Goal: Task Accomplishment & Management: Manage account settings

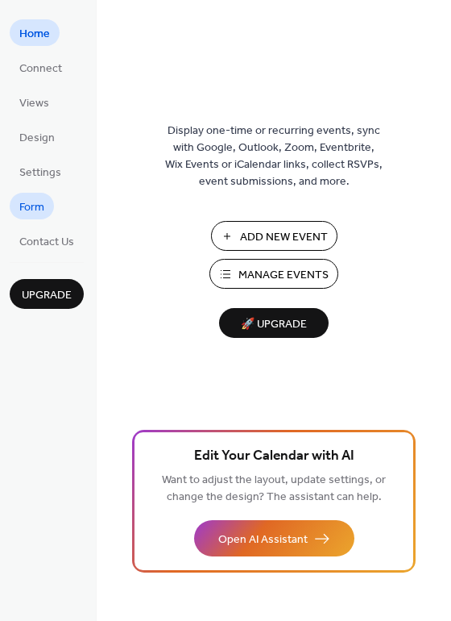
click at [42, 209] on span "Form" at bounding box center [31, 207] width 25 height 17
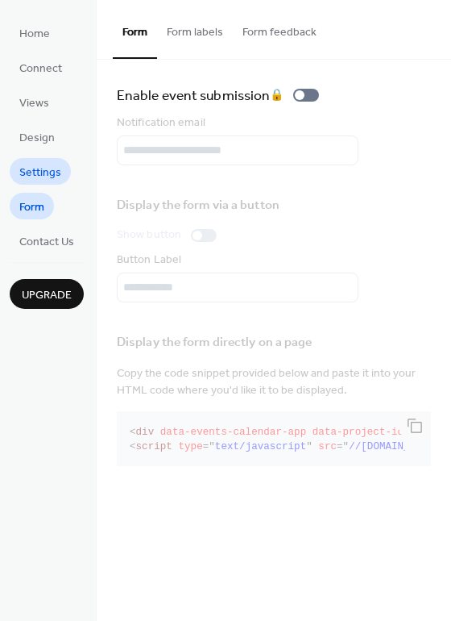
click at [40, 176] on span "Settings" at bounding box center [40, 172] width 42 height 17
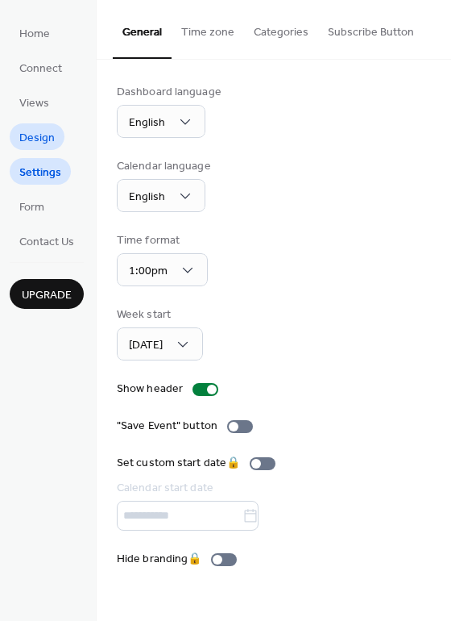
click at [27, 130] on span "Design" at bounding box center [36, 138] width 35 height 17
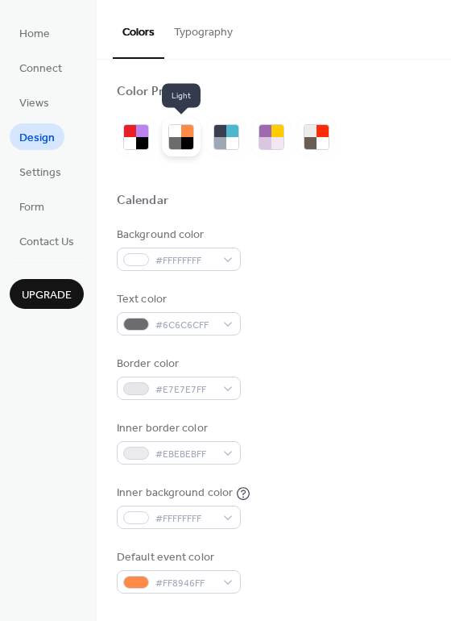
click at [176, 146] on div at bounding box center [175, 143] width 12 height 12
click at [129, 143] on div at bounding box center [130, 143] width 12 height 12
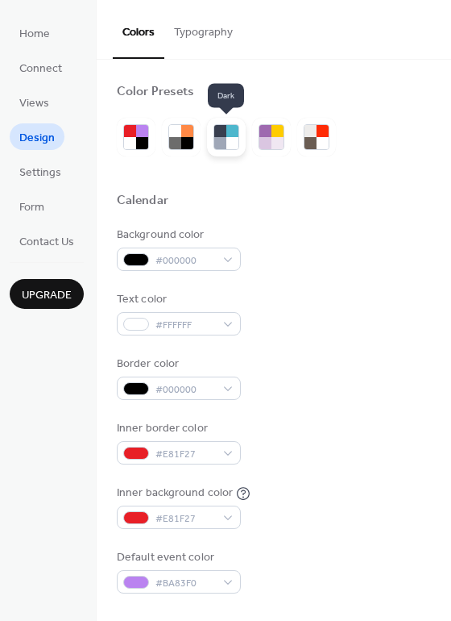
click at [230, 135] on div at bounding box center [232, 131] width 12 height 12
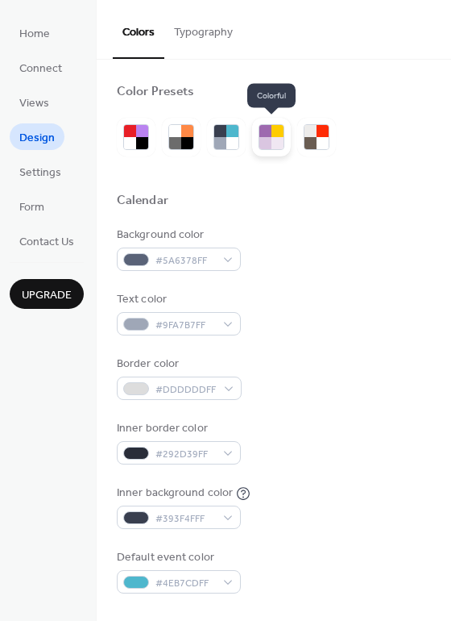
click at [281, 128] on div at bounding box center [278, 131] width 12 height 12
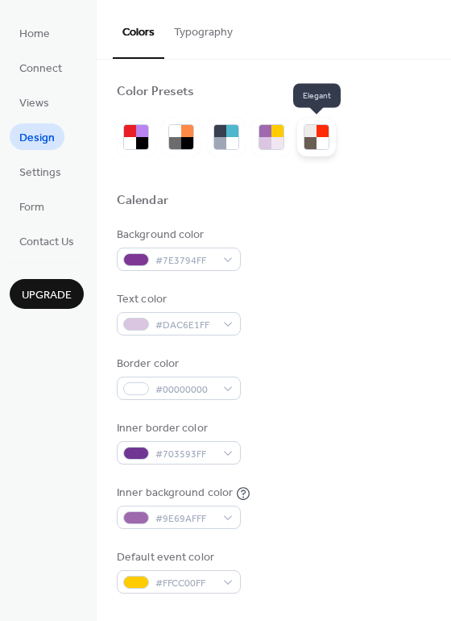
click at [323, 135] on div at bounding box center [323, 131] width 12 height 12
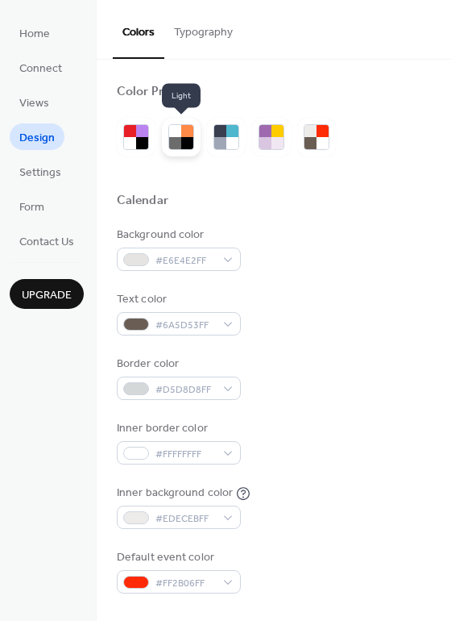
click at [178, 143] on div at bounding box center [175, 143] width 12 height 12
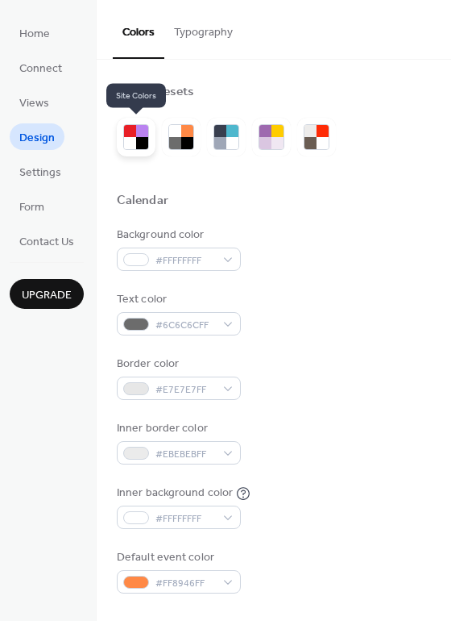
click at [138, 136] on div at bounding box center [142, 131] width 12 height 12
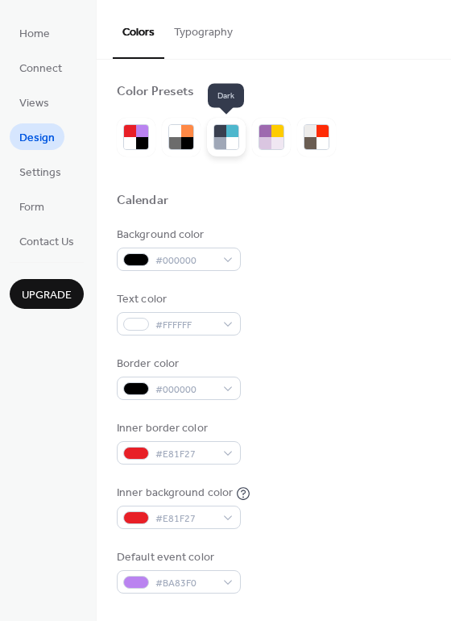
click at [218, 131] on div at bounding box center [220, 131] width 12 height 12
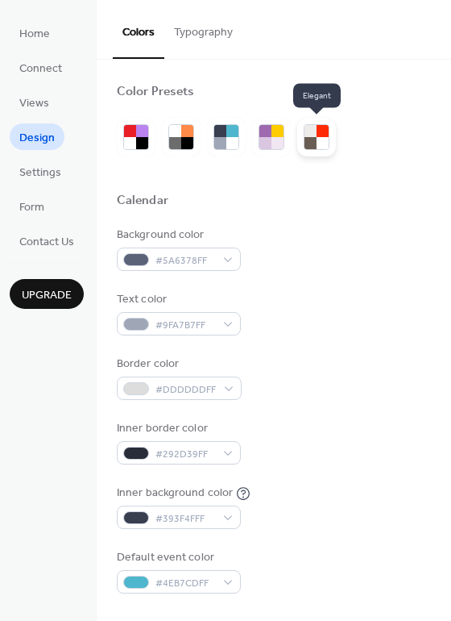
click at [332, 133] on div at bounding box center [316, 137] width 39 height 39
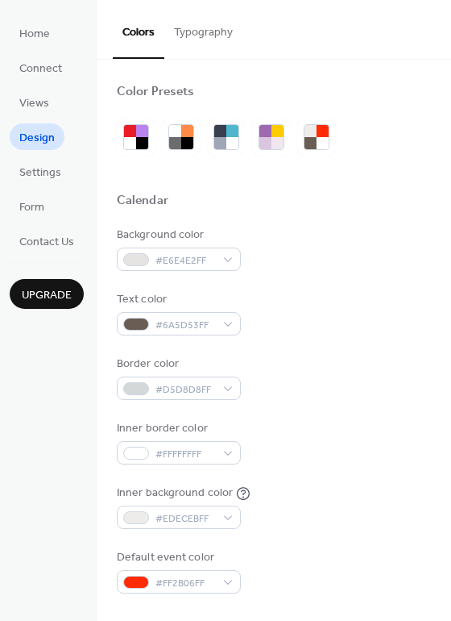
click at [206, 35] on button "Typography" at bounding box center [203, 28] width 78 height 57
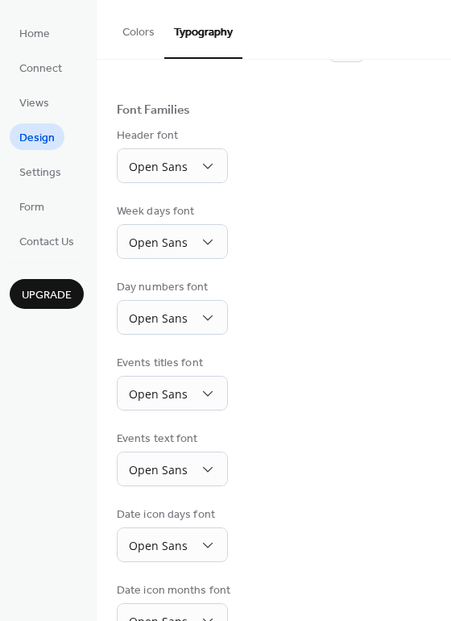
scroll to position [118, 0]
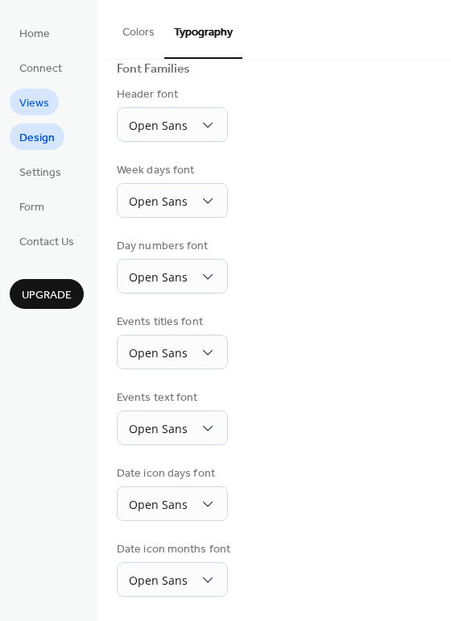
click at [46, 112] on span "Views" at bounding box center [34, 103] width 30 height 17
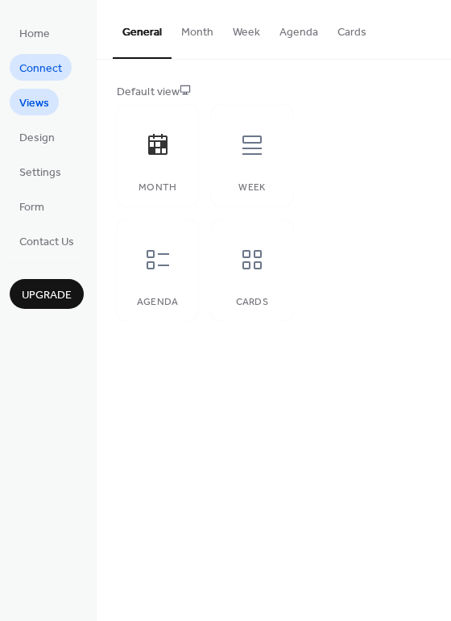
click at [40, 77] on span "Connect" at bounding box center [40, 68] width 43 height 17
